Goal: Task Accomplishment & Management: Manage account settings

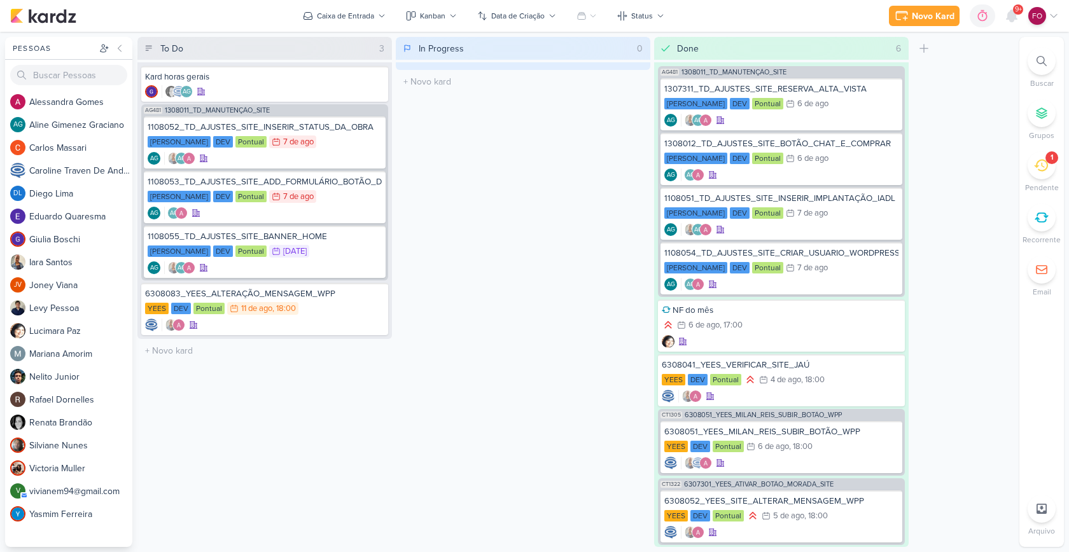
click at [1051, 164] on div "1" at bounding box center [1042, 165] width 28 height 28
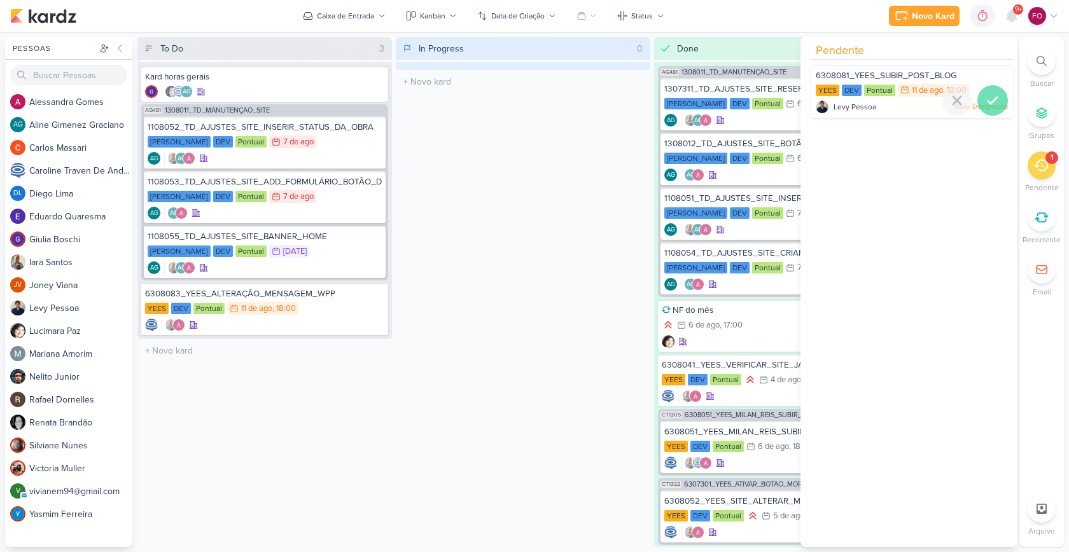
click at [994, 95] on icon at bounding box center [992, 100] width 15 height 15
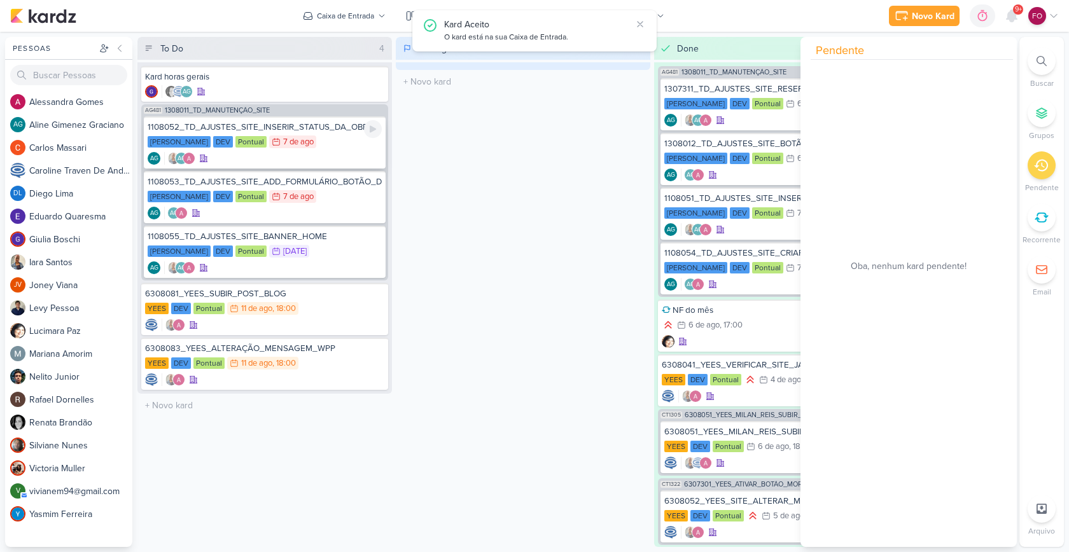
click at [335, 139] on div "Teixeira Duarte DEV Pontual 7/8 7 de ago" at bounding box center [265, 143] width 234 height 14
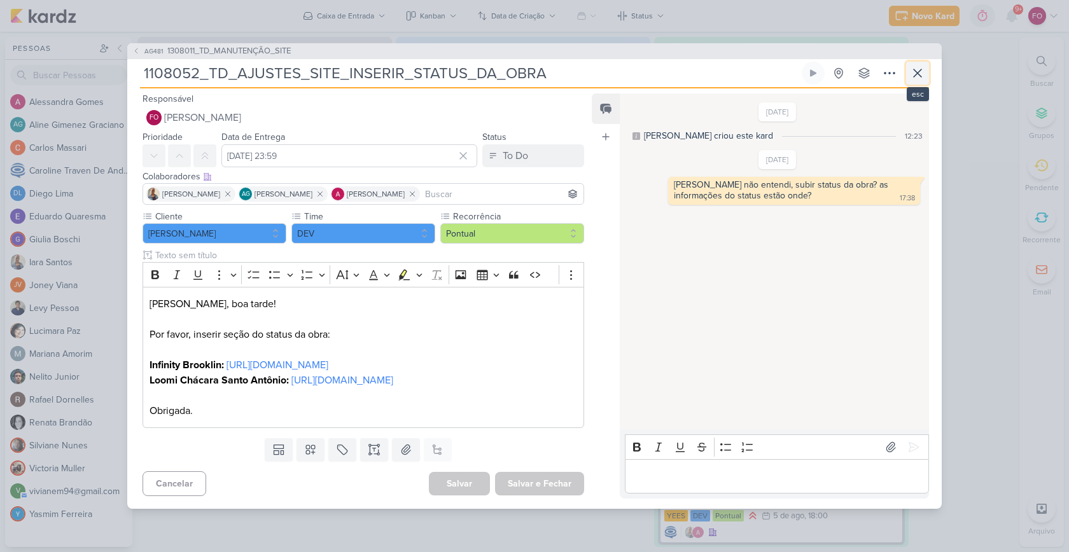
click at [923, 66] on icon at bounding box center [917, 73] width 15 height 15
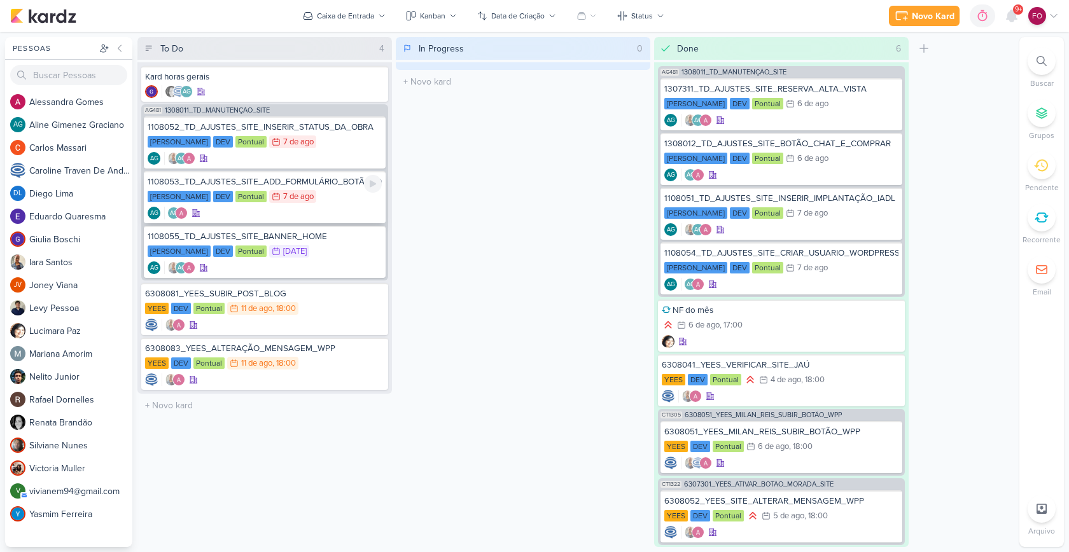
click at [331, 199] on div "Teixeira Duarte DEV Pontual 7/8 7 de ago" at bounding box center [265, 197] width 234 height 14
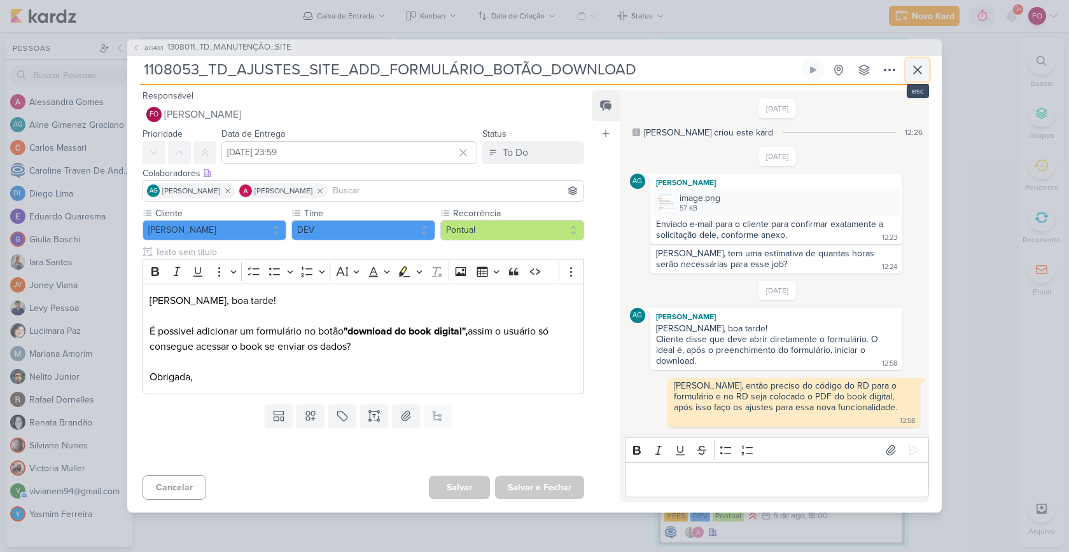
click at [916, 74] on icon at bounding box center [918, 70] width 8 height 8
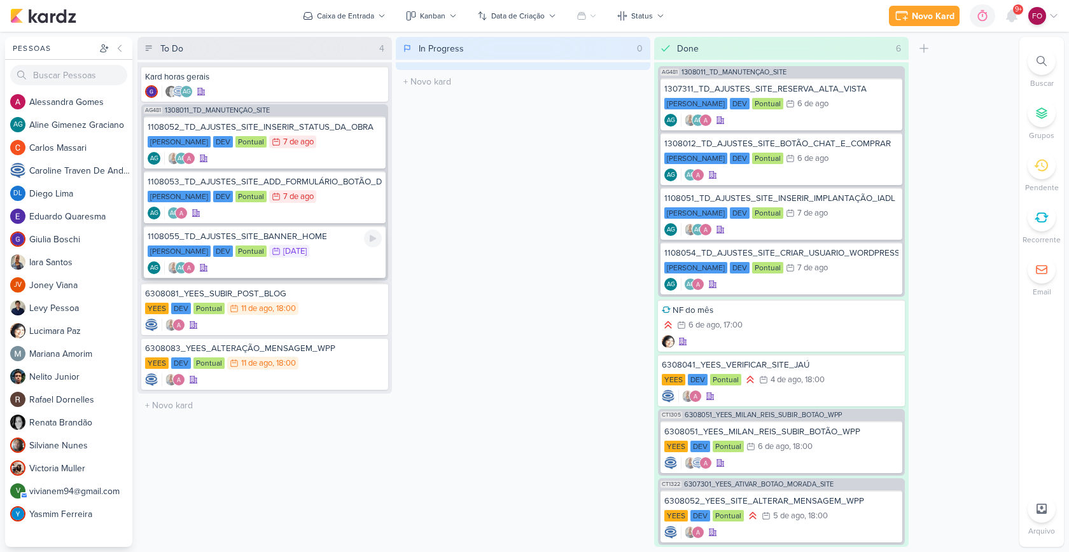
click at [334, 249] on div "Teixeira Duarte DEV Pontual 12/8 12 de ago" at bounding box center [265, 252] width 234 height 14
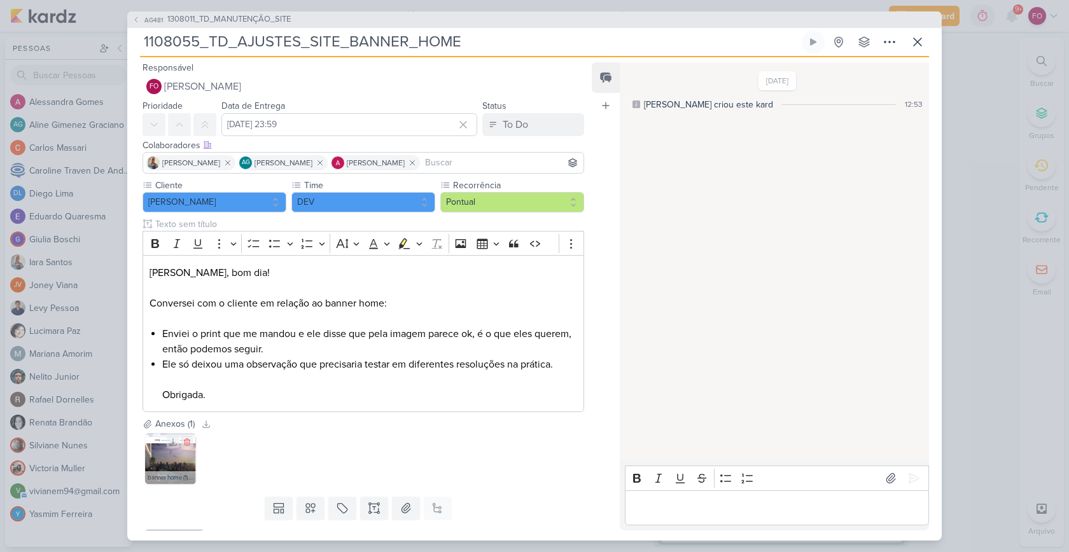
click at [175, 459] on img at bounding box center [170, 458] width 51 height 51
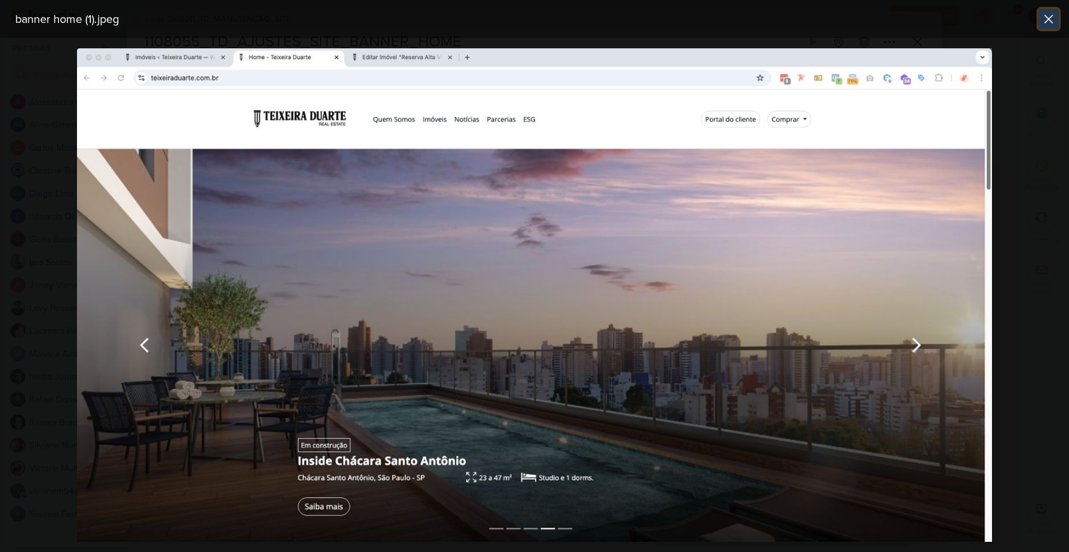
click at [1055, 20] on icon at bounding box center [1048, 18] width 15 height 15
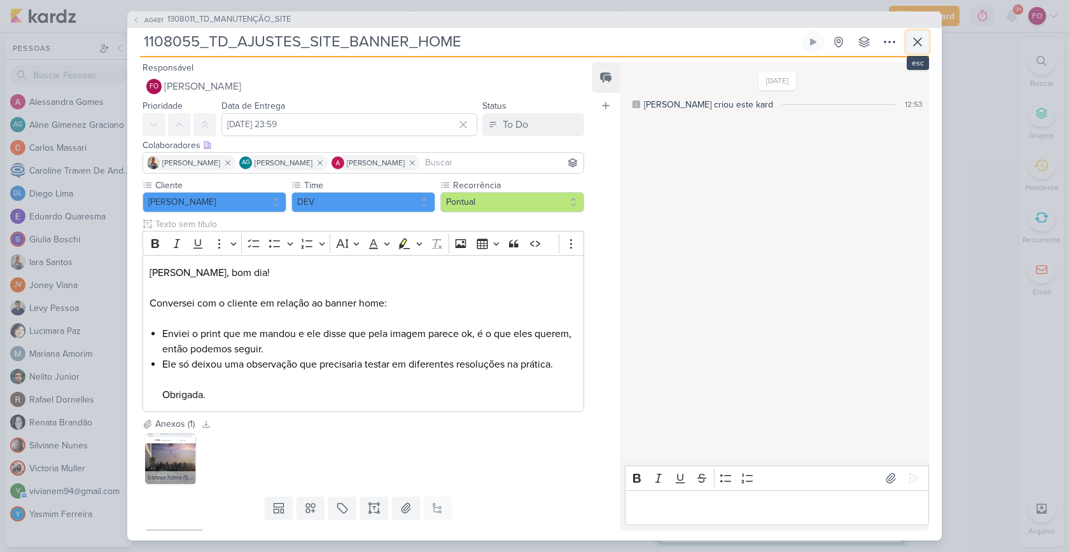
click at [920, 41] on icon at bounding box center [917, 41] width 15 height 15
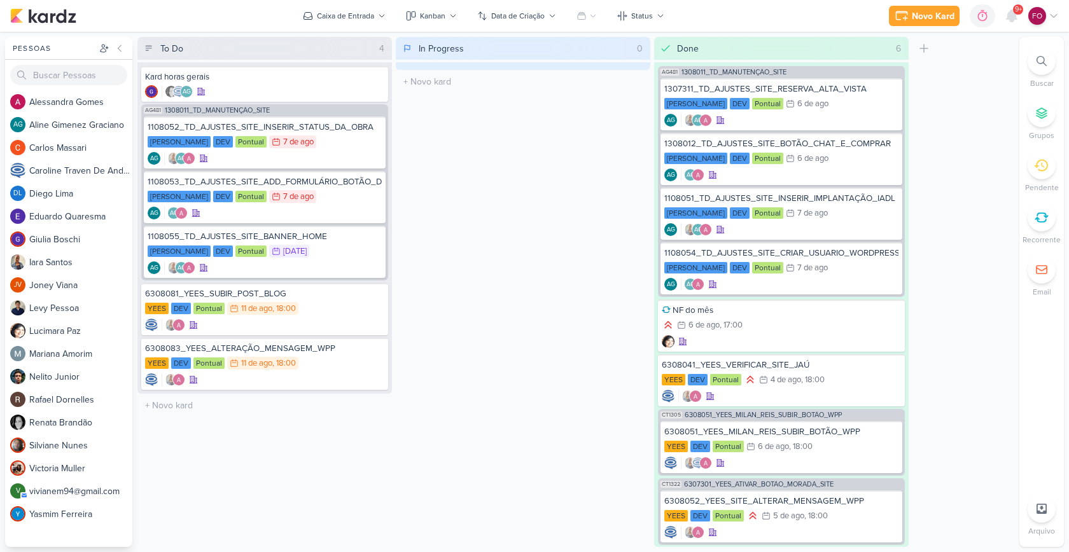
click at [440, 275] on div "In Progress 0 Mover Para Esquerda Mover Para Direita Deletar O título do kard d…" at bounding box center [523, 292] width 255 height 510
click at [343, 46] on input "To Do" at bounding box center [257, 48] width 199 height 18
click at [375, 46] on icon at bounding box center [380, 48] width 10 height 10
click at [154, 46] on div at bounding box center [149, 48] width 18 height 18
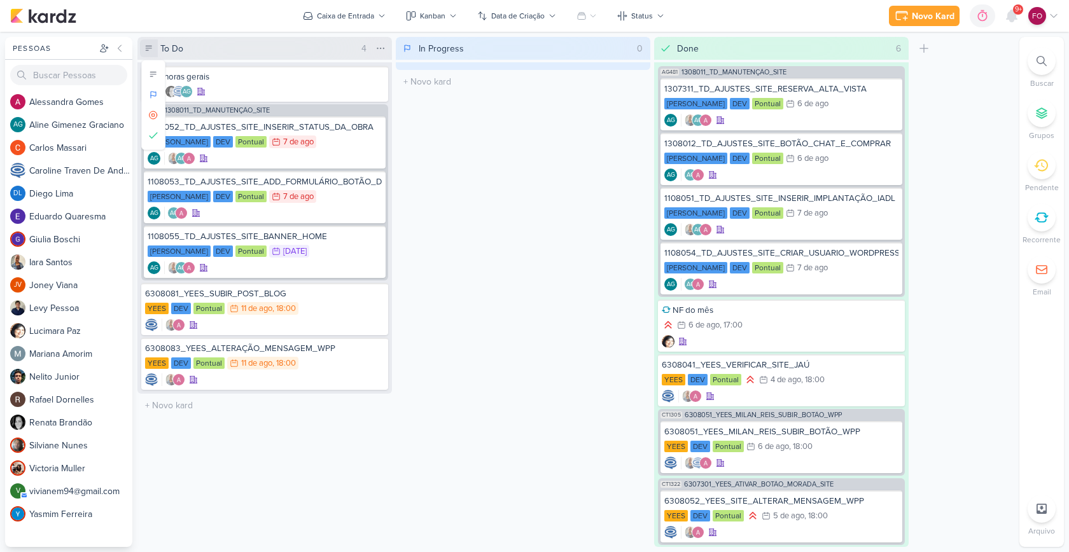
click at [151, 47] on icon at bounding box center [148, 48] width 9 height 9
click at [330, 303] on div "YEES DEV Pontual 11/8 [DATE] 18:00" at bounding box center [264, 309] width 239 height 14
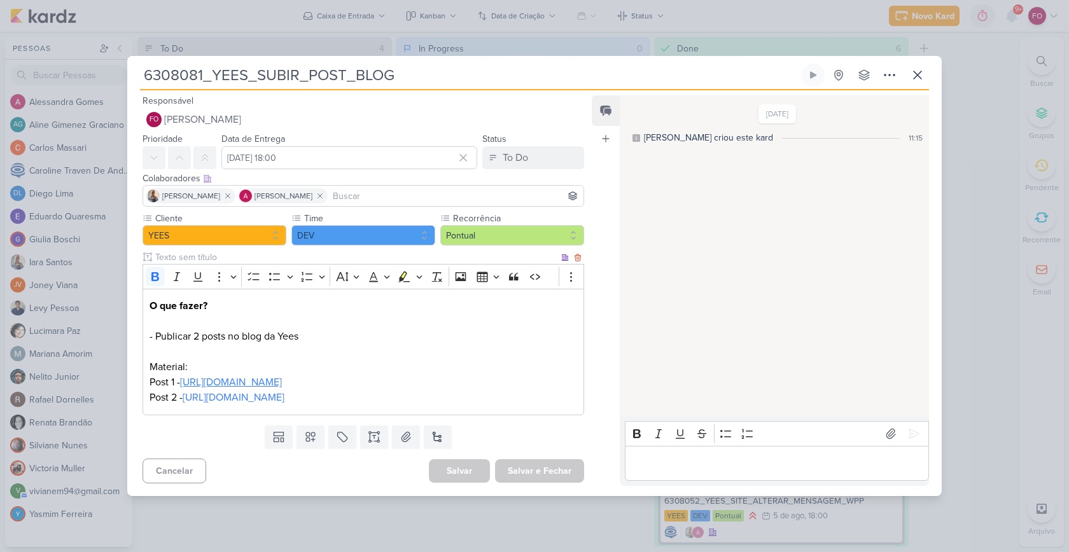
click at [282, 382] on link "[URL][DOMAIN_NAME]" at bounding box center [231, 382] width 102 height 13
click at [284, 403] on link "[URL][DOMAIN_NAME]" at bounding box center [234, 397] width 102 height 13
click at [820, 78] on button at bounding box center [813, 75] width 23 height 23
click at [282, 380] on link "[URL][DOMAIN_NAME]" at bounding box center [231, 382] width 102 height 13
click at [284, 398] on link "[URL][DOMAIN_NAME]" at bounding box center [234, 397] width 102 height 13
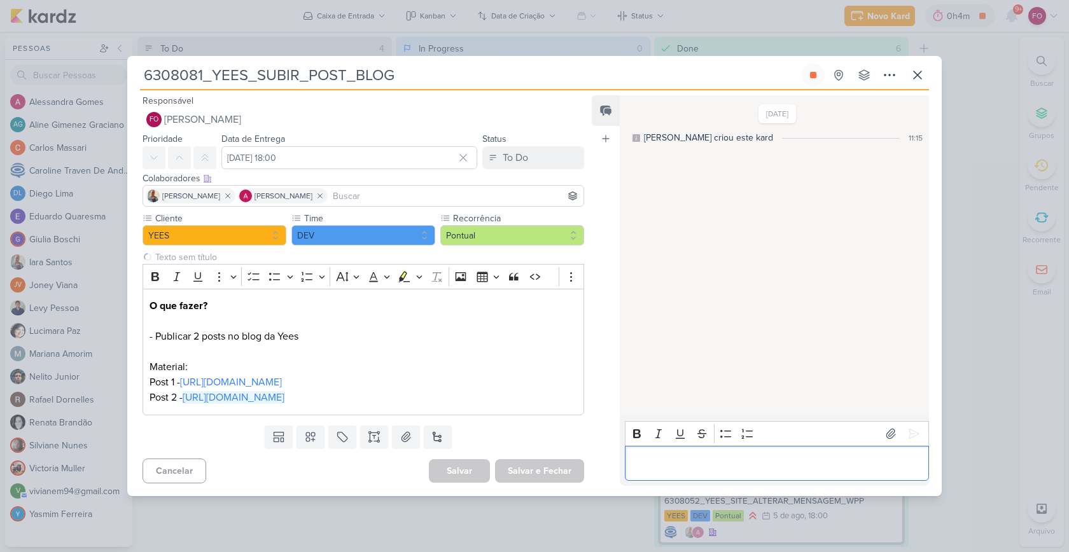
click at [720, 456] on p "Editor editing area: main" at bounding box center [776, 463] width 291 height 15
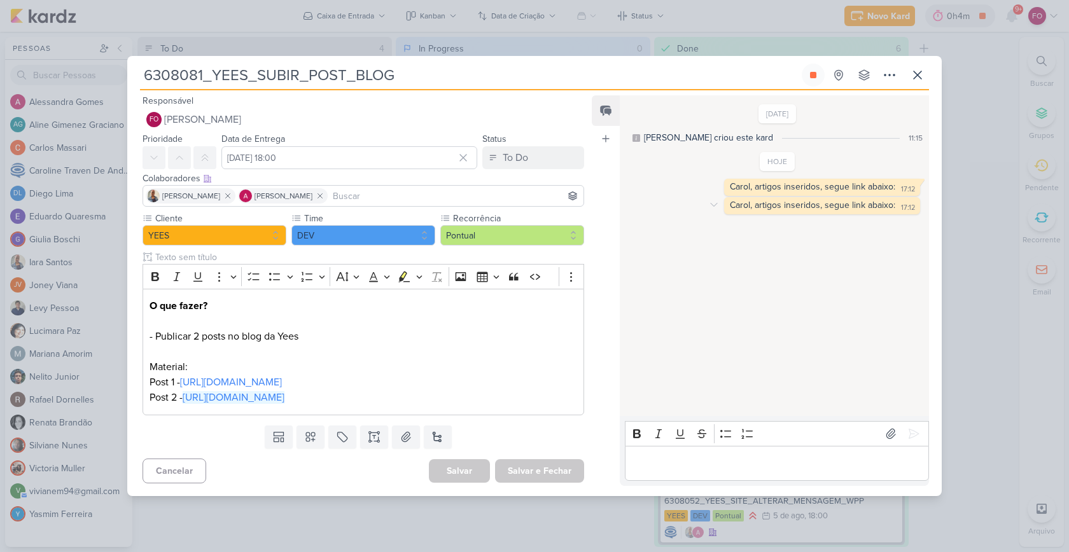
click at [901, 203] on div "17:12" at bounding box center [908, 208] width 14 height 10
click at [670, 460] on p "Editor editing area: main" at bounding box center [776, 463] width 291 height 15
click at [894, 181] on div "Carol, artigos inseridos, segue link abaixo: 17:12" at bounding box center [822, 187] width 191 height 12
click at [713, 203] on icon at bounding box center [714, 205] width 10 height 10
click at [738, 234] on button "Deletar" at bounding box center [741, 227] width 69 height 21
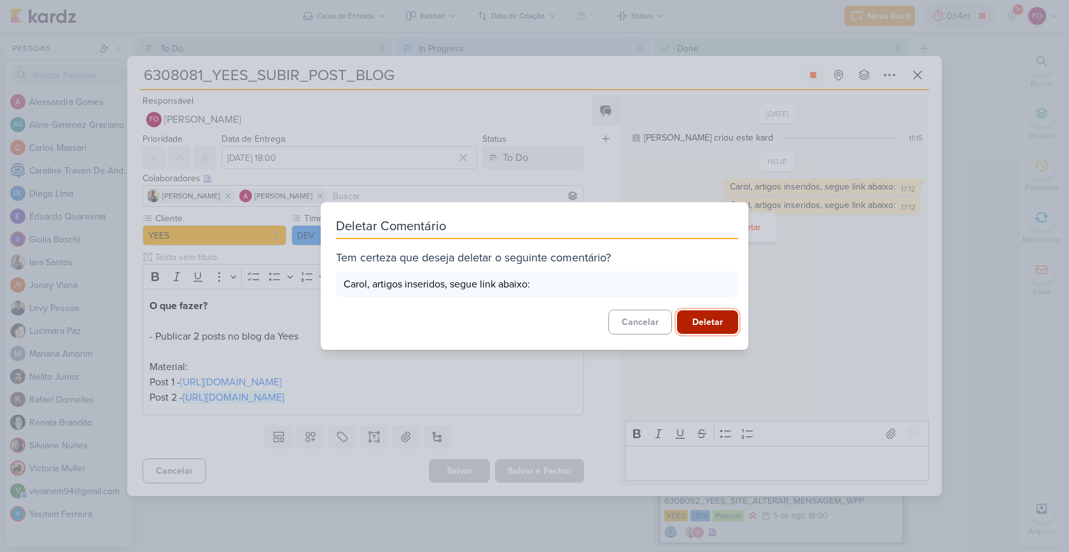
click at [701, 325] on button "Deletar" at bounding box center [707, 323] width 61 height 24
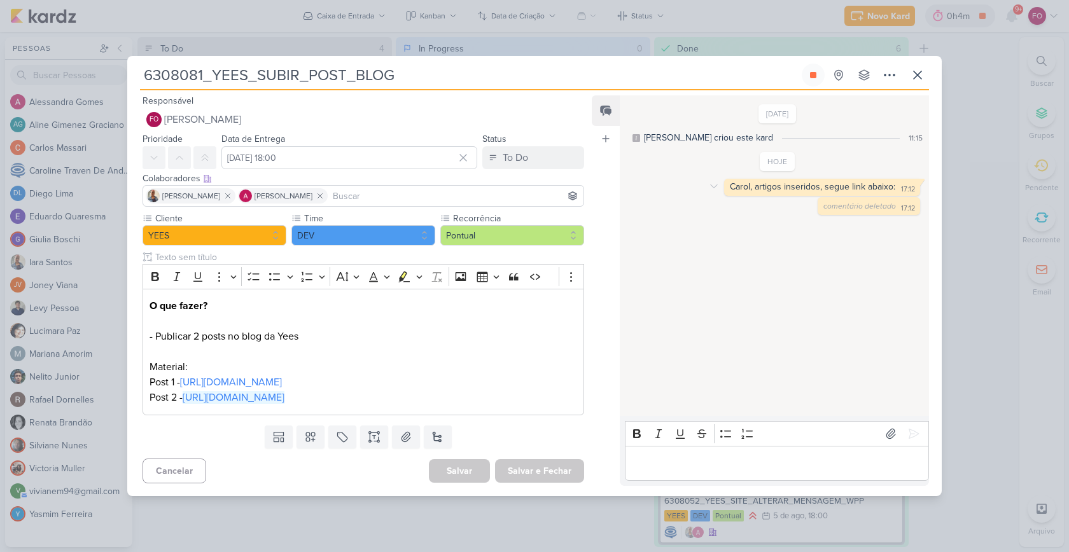
click at [778, 189] on div "Carol, artigos inseridos, segue link abaixo:" at bounding box center [812, 186] width 165 height 11
click at [711, 188] on icon at bounding box center [714, 186] width 6 height 3
click at [732, 206] on div "Deletar" at bounding box center [746, 208] width 29 height 13
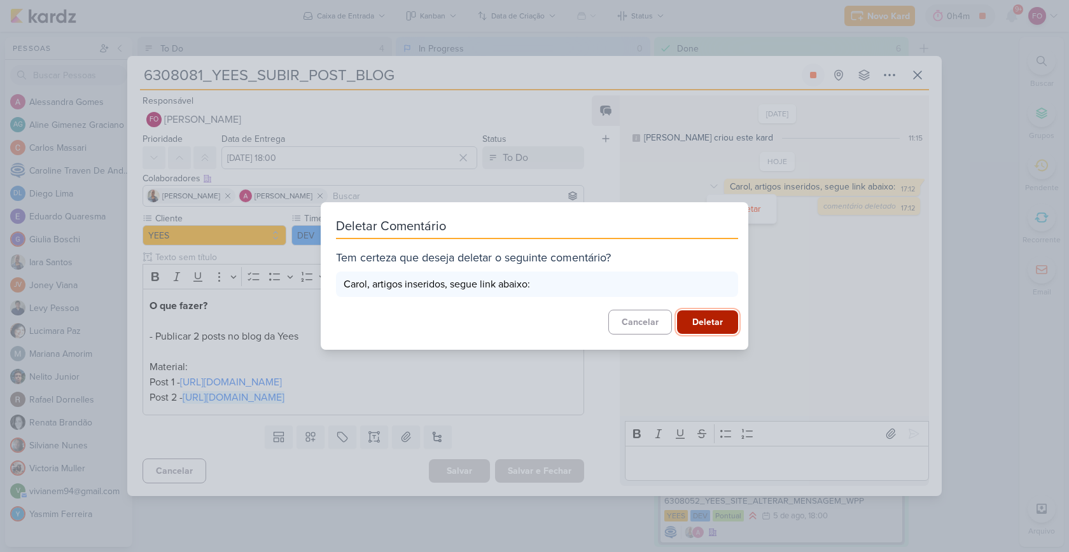
click at [694, 322] on button "Deletar" at bounding box center [707, 323] width 61 height 24
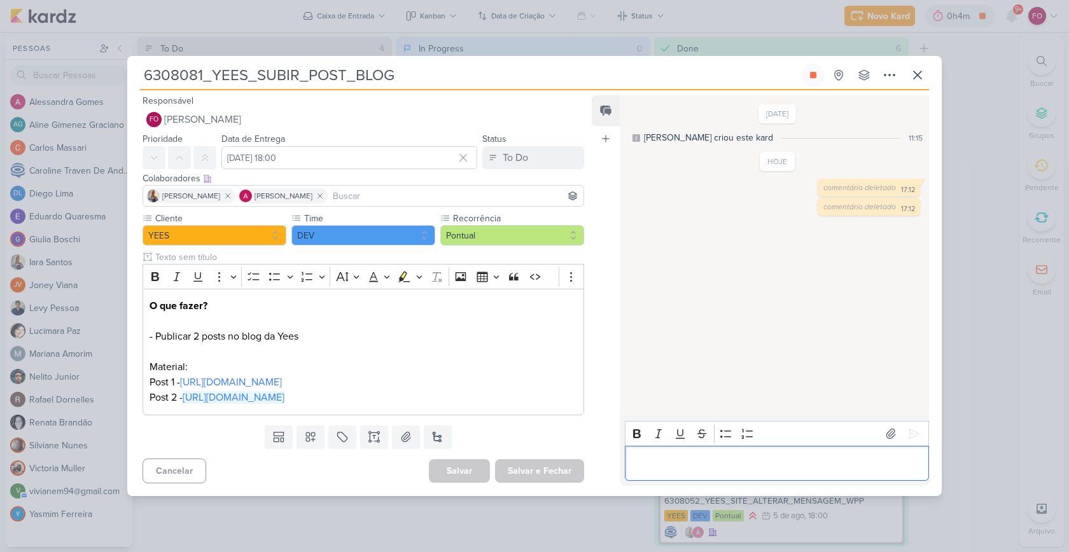
click at [673, 461] on p "Editor editing area: main" at bounding box center [776, 463] width 291 height 15
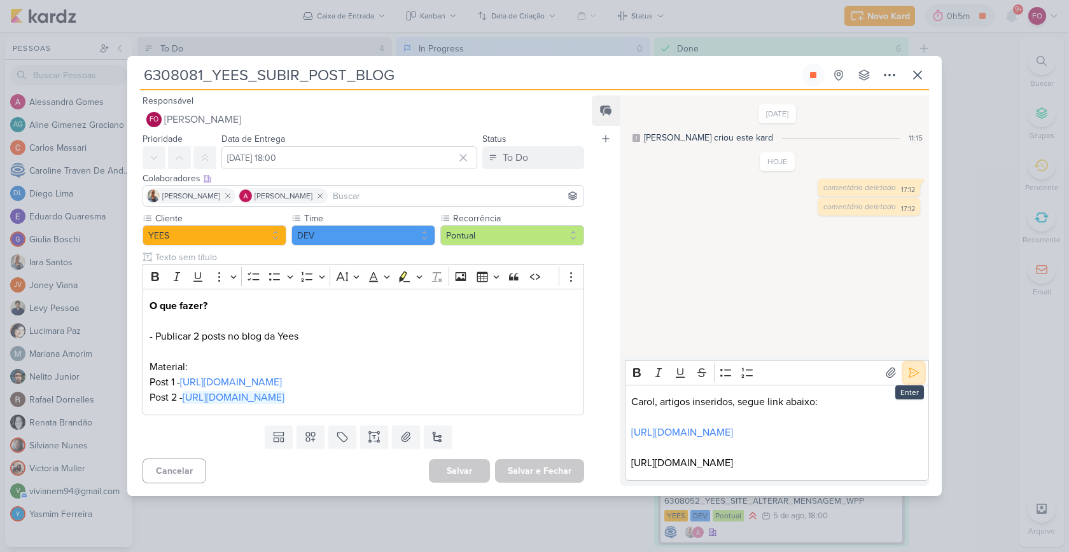
click at [913, 367] on icon at bounding box center [914, 373] width 13 height 13
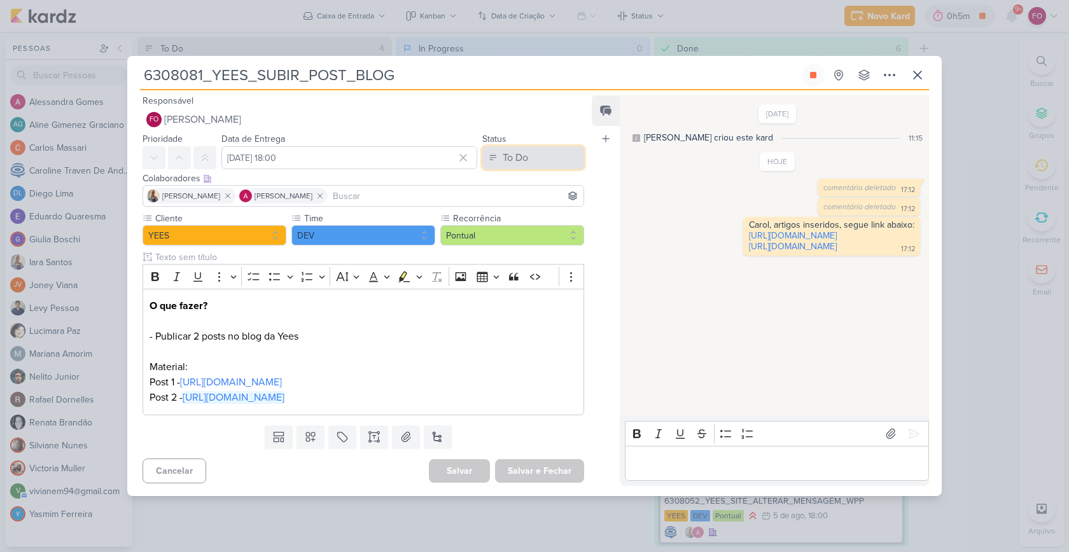
click at [543, 157] on button "To Do" at bounding box center [533, 157] width 102 height 23
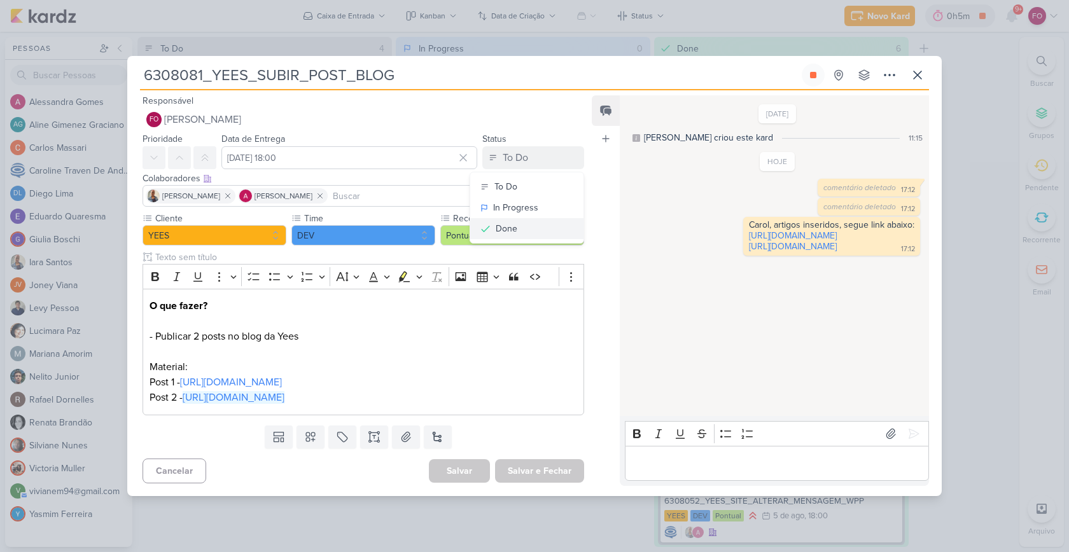
click at [516, 225] on button "Done" at bounding box center [526, 228] width 113 height 21
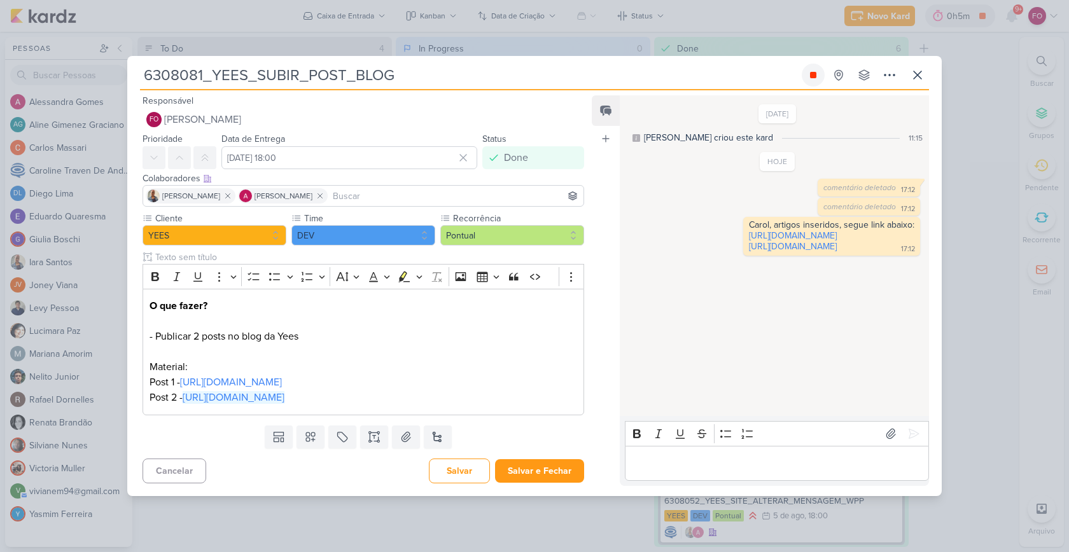
click at [812, 73] on icon at bounding box center [813, 75] width 6 height 6
click at [537, 466] on button "Salvar e Fechar" at bounding box center [539, 471] width 89 height 24
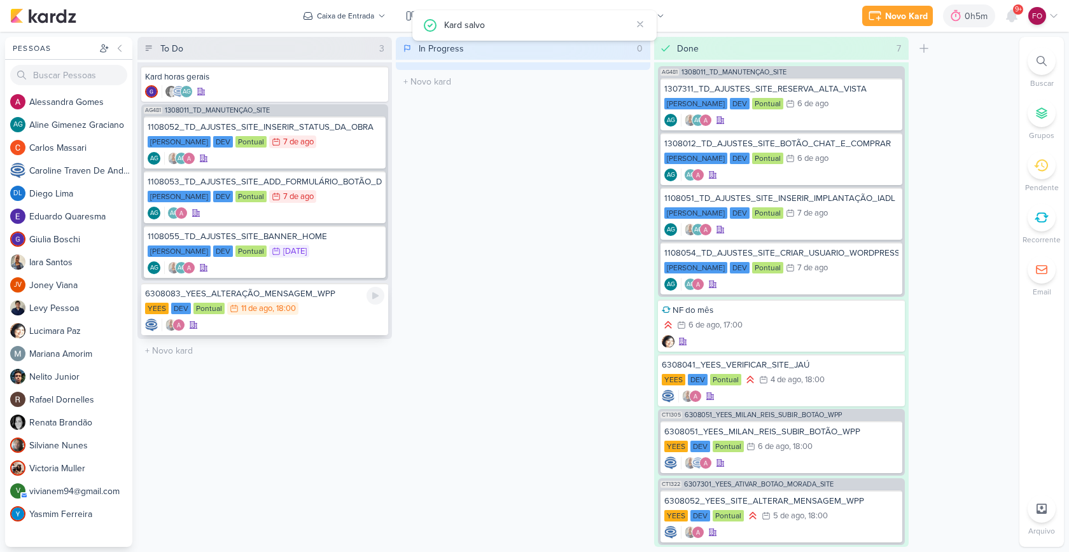
click at [329, 304] on div "YEES DEV Pontual 11/8 [DATE] 18:00" at bounding box center [264, 309] width 239 height 14
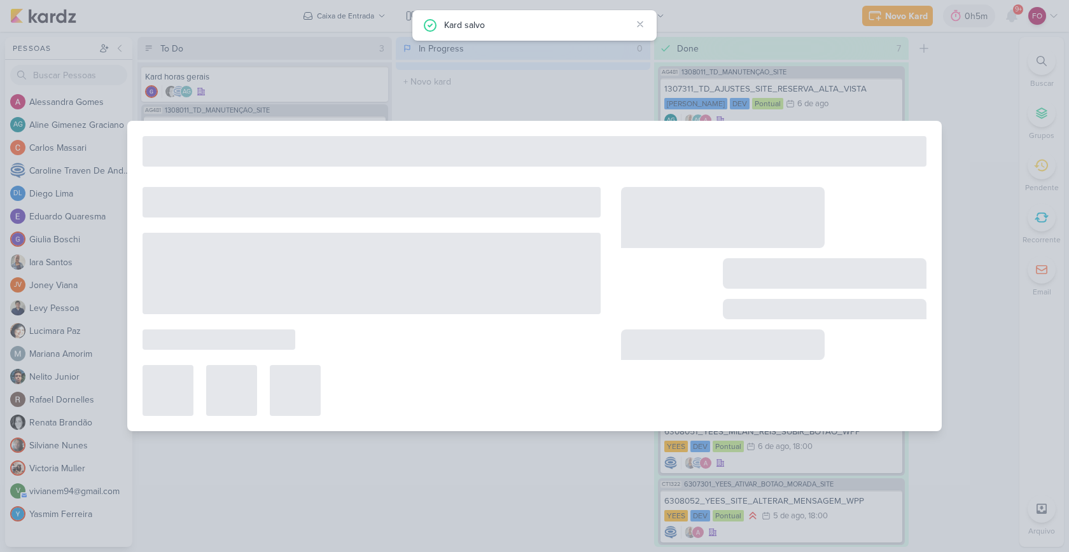
type input "6308083_YEES_ALTERAÇÃO_MENSAGEM_WPP"
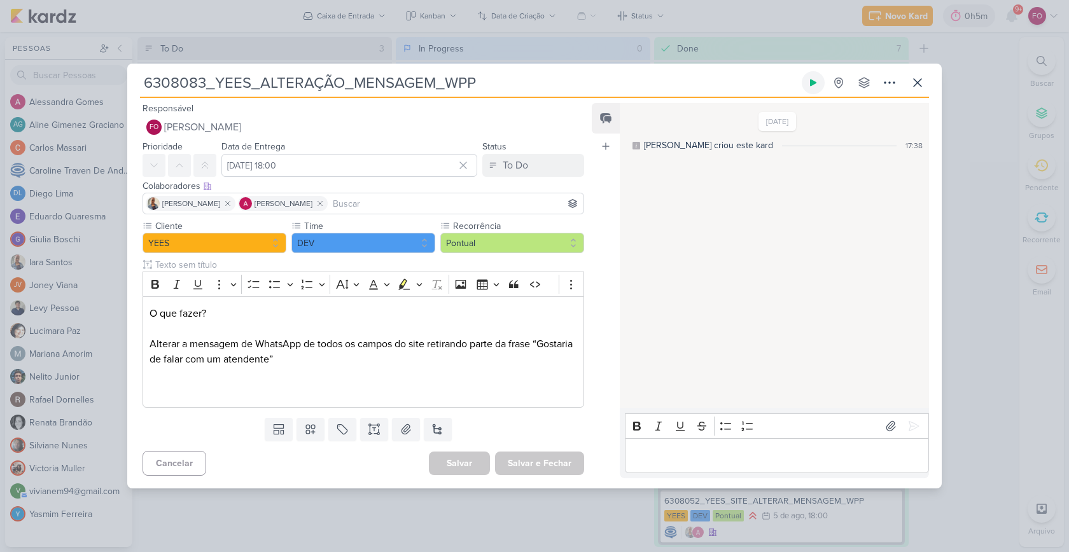
click at [813, 81] on icon at bounding box center [813, 83] width 6 height 7
click at [724, 456] on p "Editor editing area: main" at bounding box center [776, 455] width 291 height 15
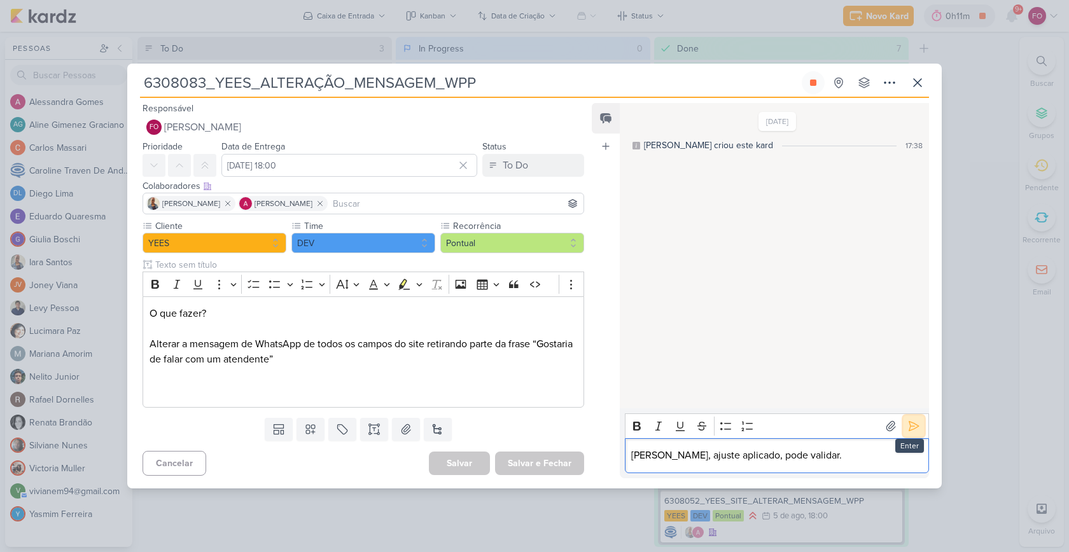
click at [910, 424] on icon at bounding box center [914, 427] width 10 height 10
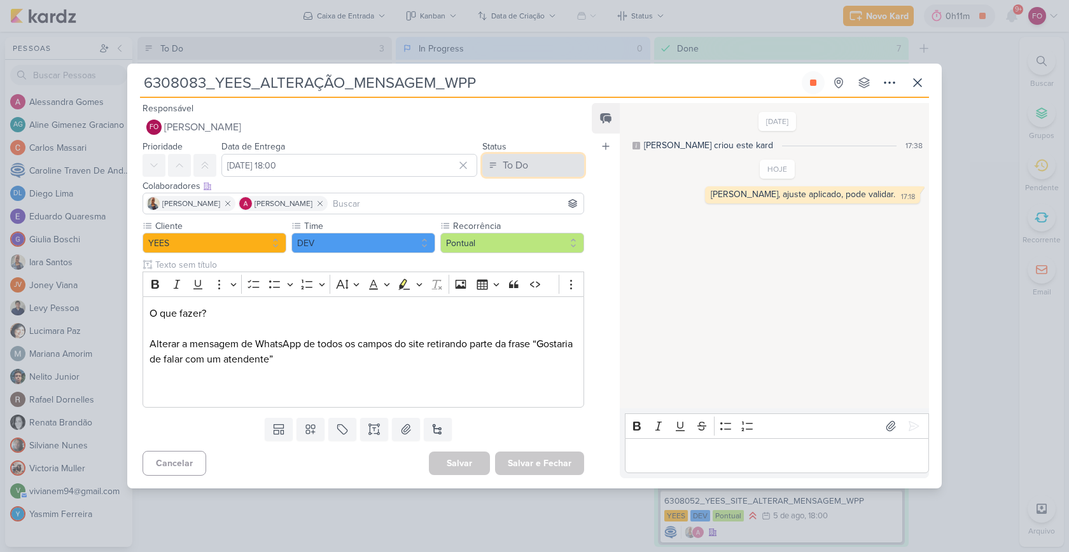
click at [507, 167] on div "To Do" at bounding box center [515, 165] width 25 height 15
click at [509, 233] on div "Done" at bounding box center [507, 236] width 22 height 13
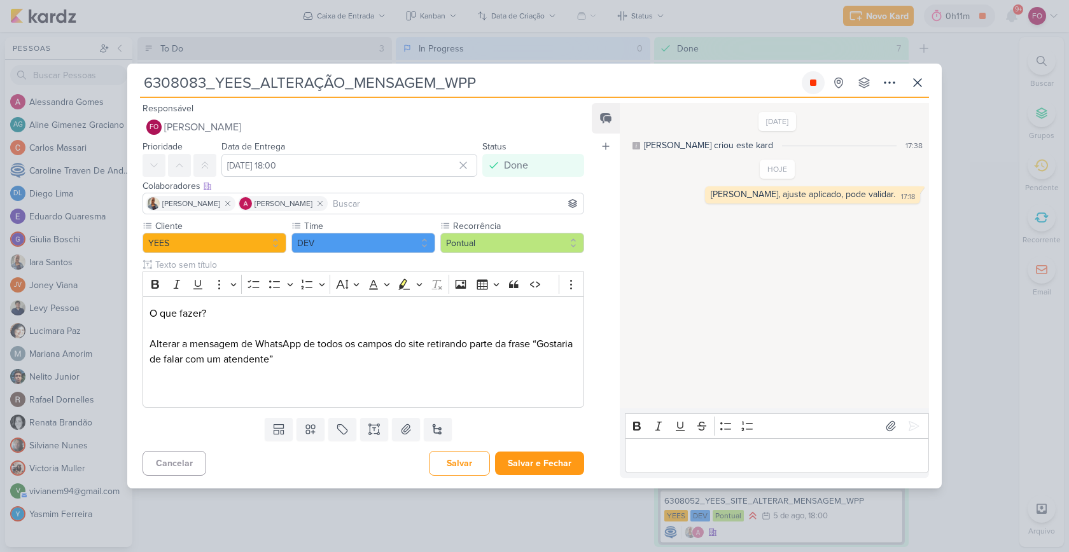
click at [822, 83] on button at bounding box center [813, 82] width 23 height 23
click at [535, 464] on button "Salvar e Fechar" at bounding box center [539, 464] width 89 height 24
